Goal: Task Accomplishment & Management: Complete application form

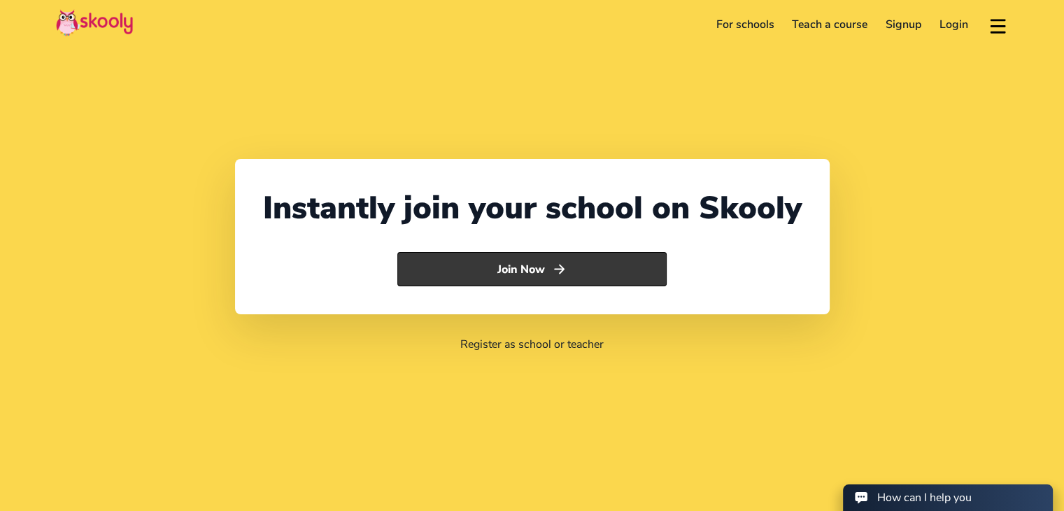
select select "91"
select select "India"
select select "Asia/Kolkata"
click at [517, 265] on button "Join Now" at bounding box center [532, 269] width 269 height 35
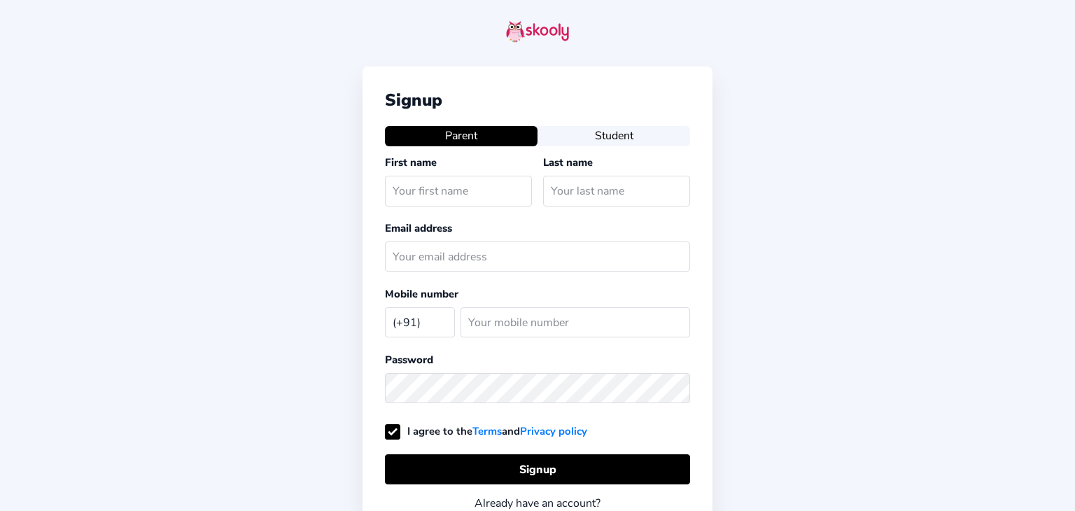
select select "IN"
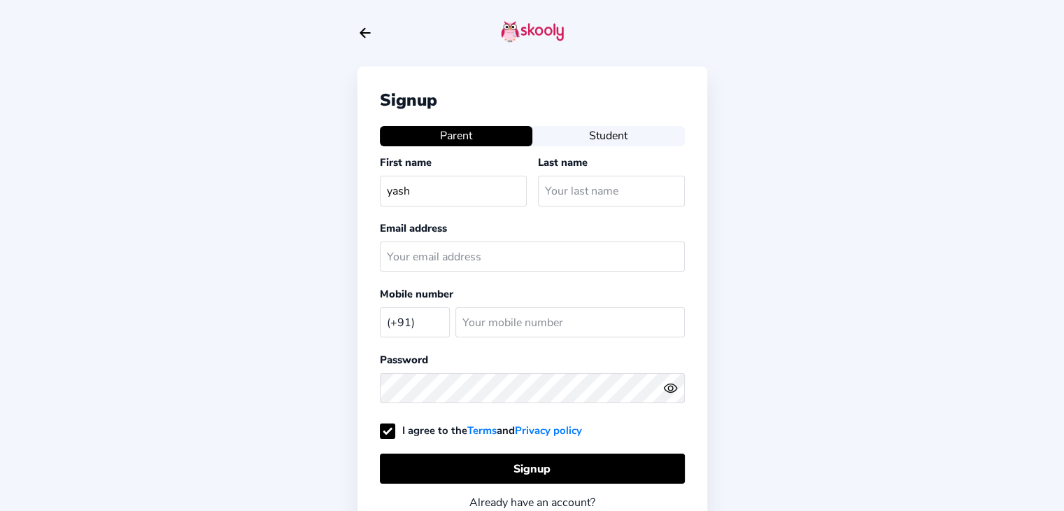
type input "yash"
click at [616, 181] on input "text" at bounding box center [611, 191] width 147 height 30
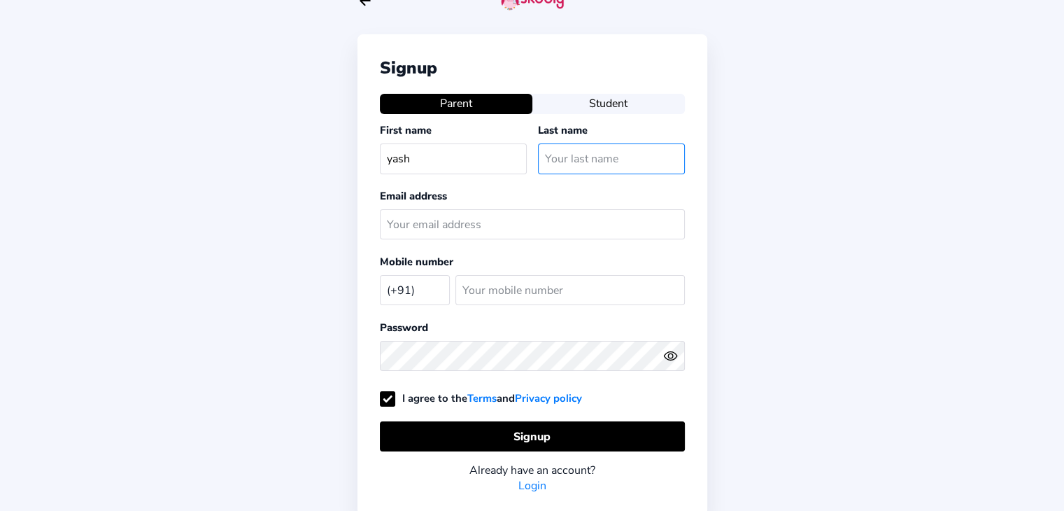
scroll to position [17, 0]
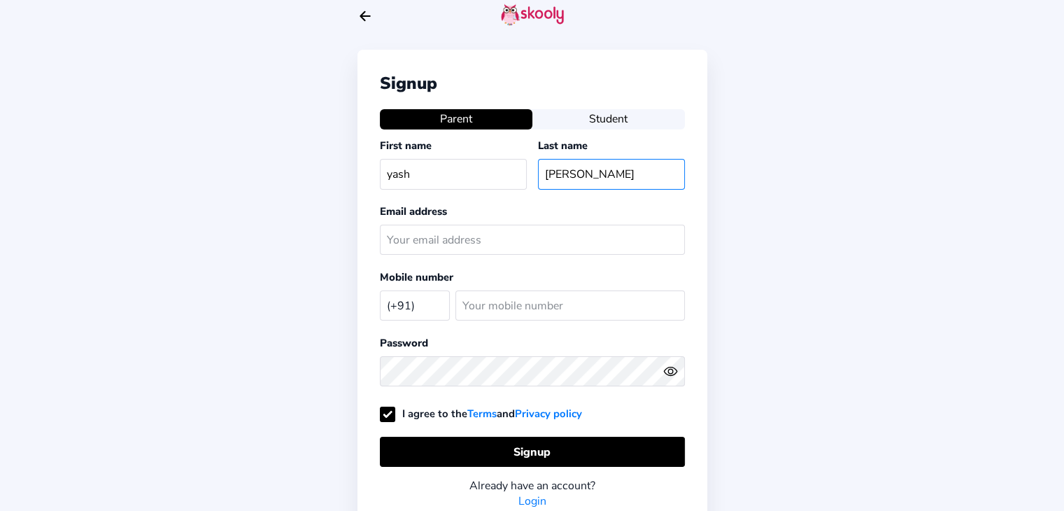
type input "[PERSON_NAME]"
